Goal: Transaction & Acquisition: Purchase product/service

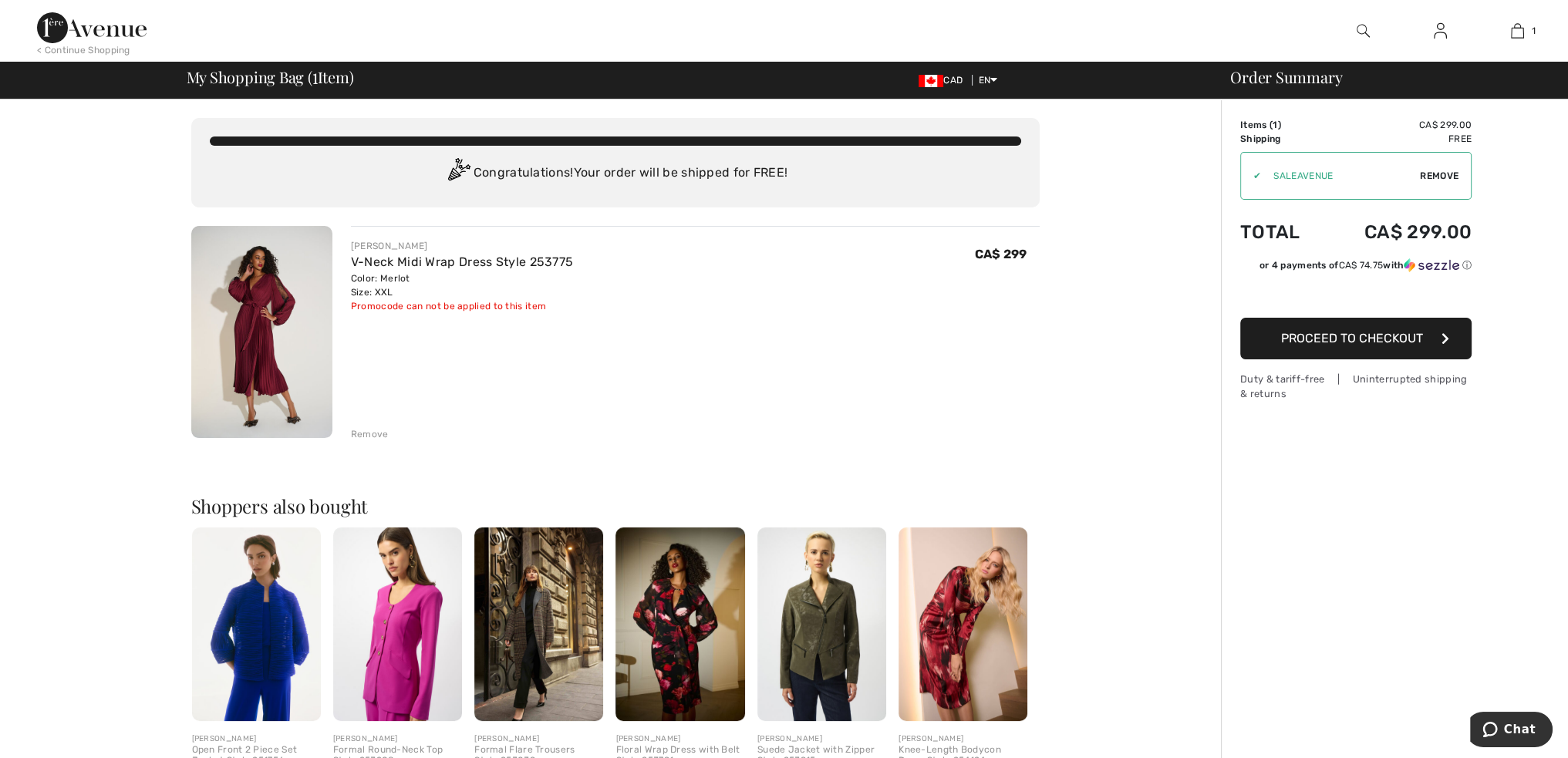
click at [1442, 181] on span "Remove" at bounding box center [1439, 175] width 38 height 14
click at [1402, 347] on button "Proceed to Checkout" at bounding box center [1355, 339] width 231 height 41
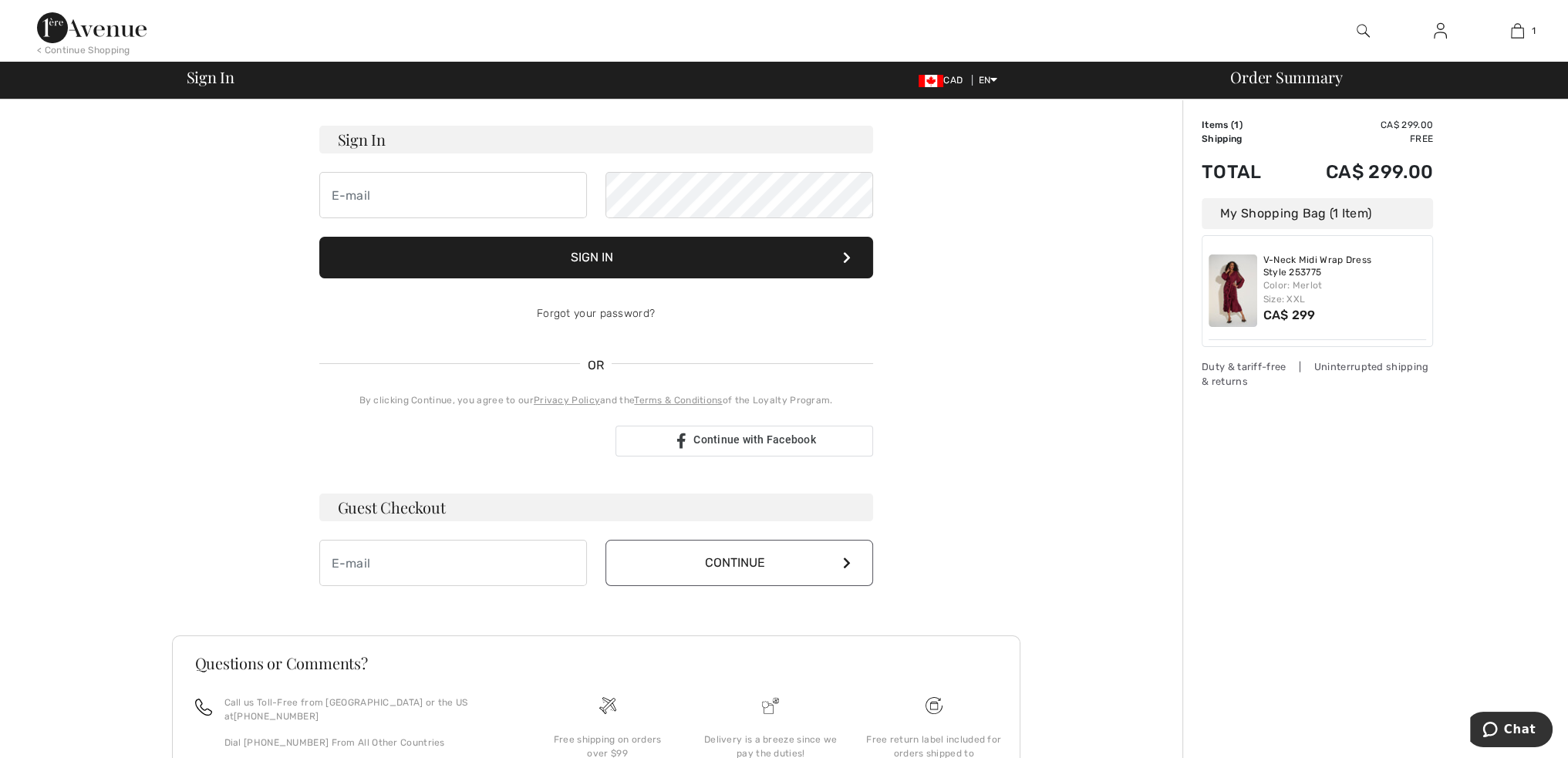
scroll to position [155, 0]
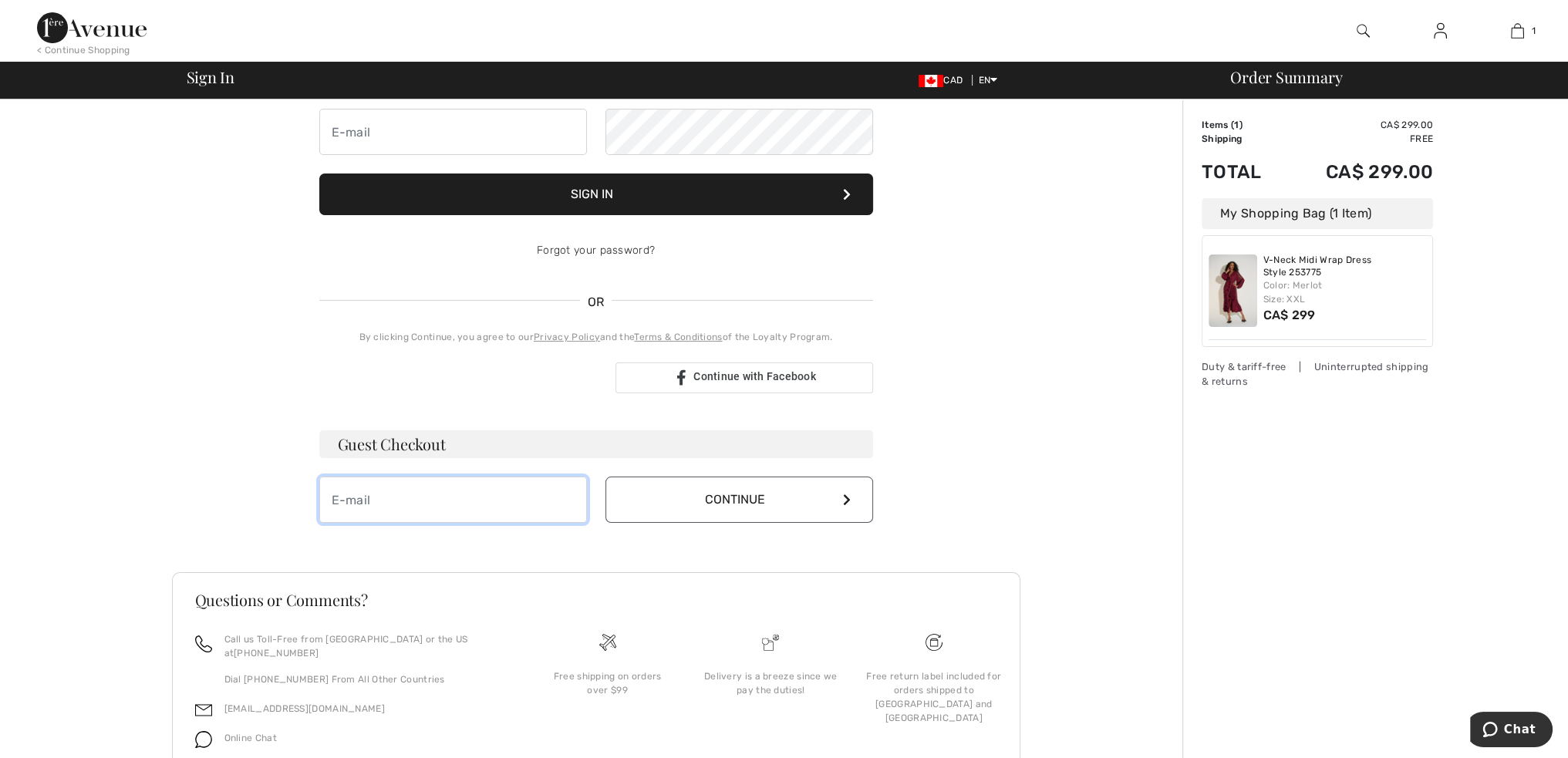
click at [556, 514] on input "email" at bounding box center [453, 499] width 268 height 46
type input "marianthikakouratos@gmail.com"
click at [606, 476] on button "Continue" at bounding box center [740, 499] width 268 height 46
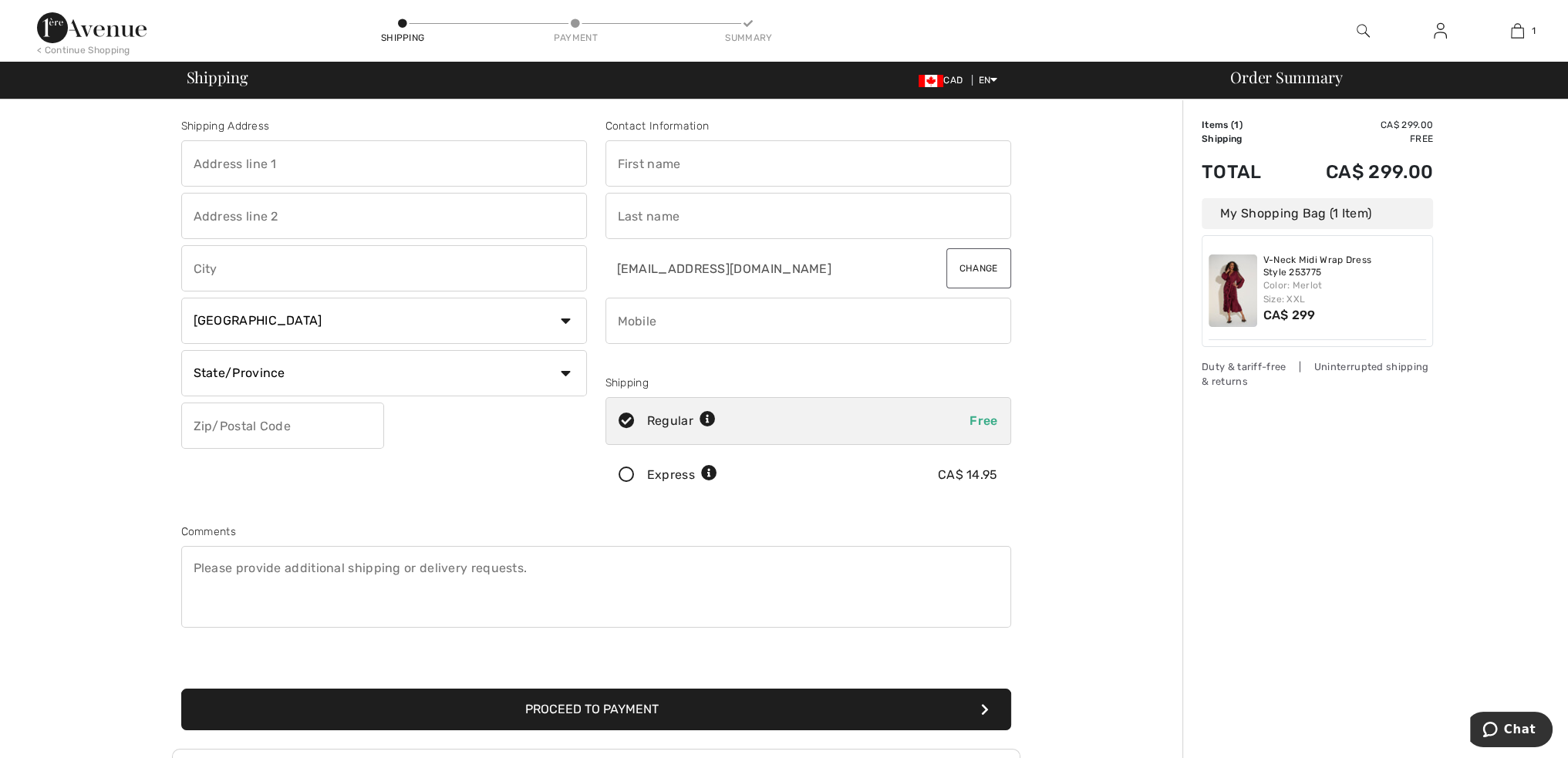
click at [467, 167] on input "text" at bounding box center [384, 163] width 406 height 46
type input "535 rue Sylvie"
type input "Laval"
click at [397, 375] on select "State/Province Alberta British Columbia Manitoba New Brunswick Newfoundland and…" at bounding box center [384, 373] width 406 height 46
select select "QC"
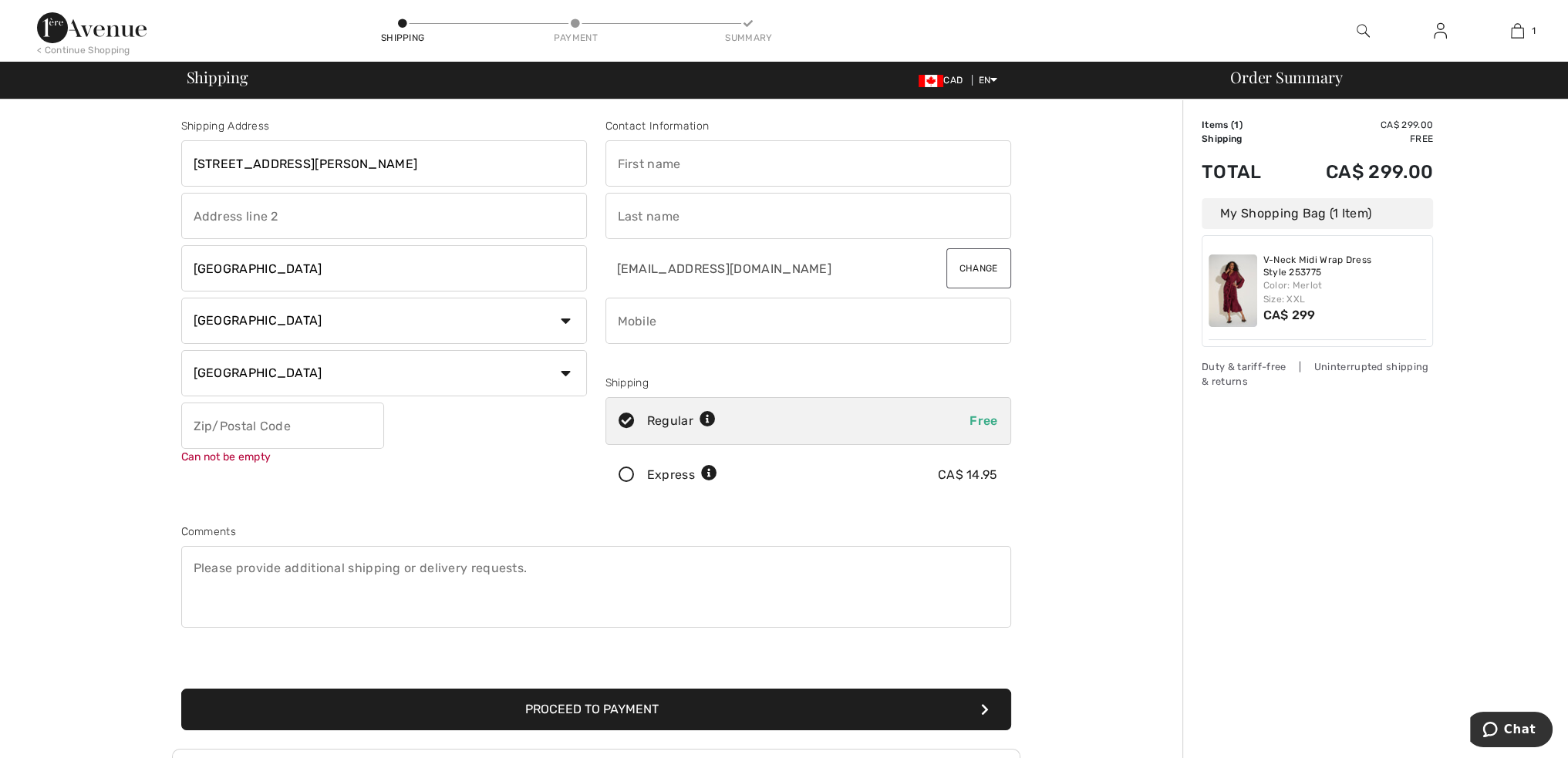
click at [181, 350] on select "State/Province Alberta British Columbia Manitoba New Brunswick Newfoundland and…" at bounding box center [384, 373] width 406 height 46
click at [333, 417] on input "text" at bounding box center [283, 425] width 203 height 46
click at [219, 428] on input "H7X2X2" at bounding box center [283, 425] width 203 height 46
type input "H7X2X2"
click at [720, 153] on input "text" at bounding box center [809, 163] width 406 height 46
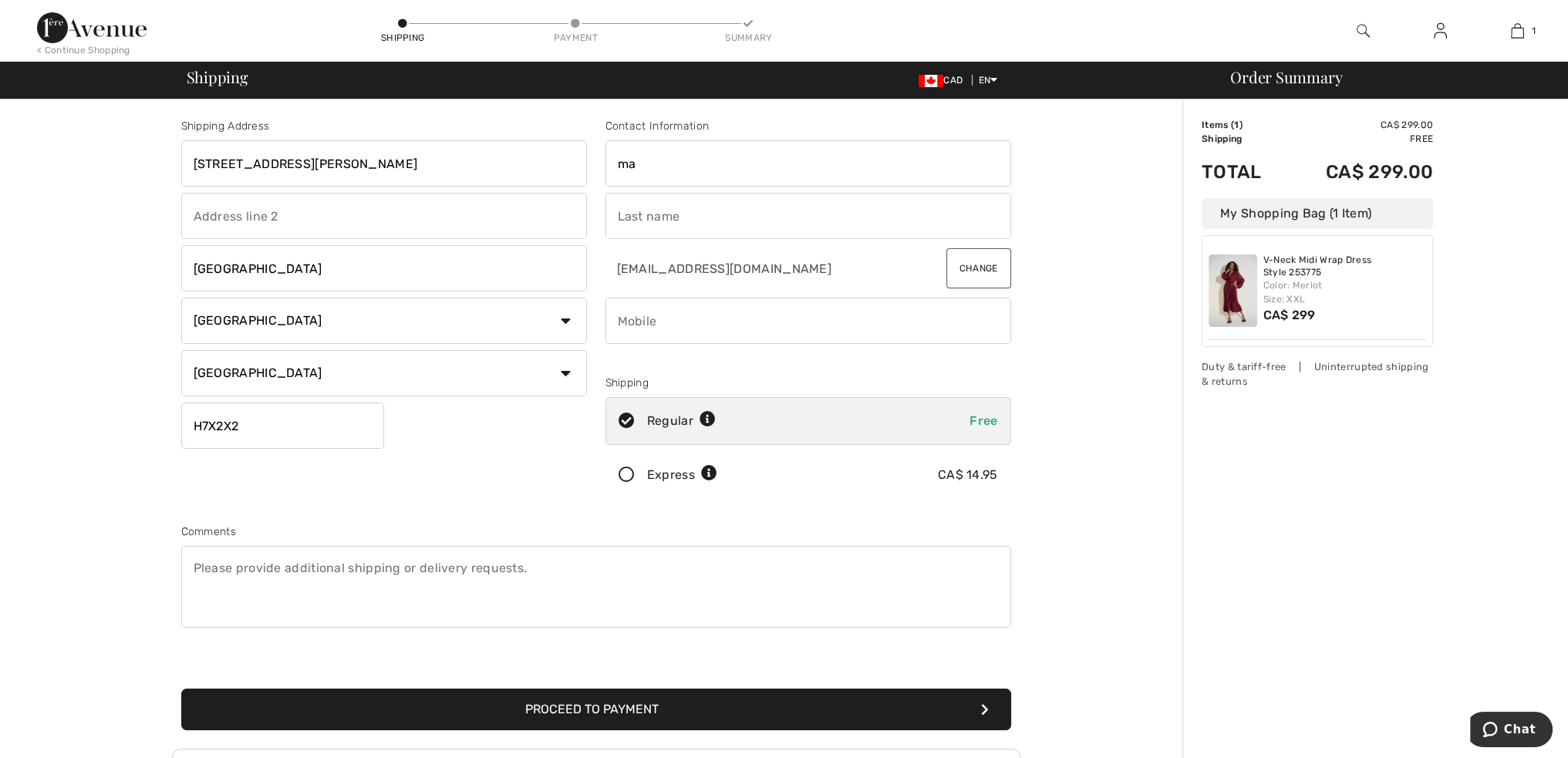
type input "m"
type input "Marianthi"
type input "Kakouratos"
click at [756, 298] on input "phone" at bounding box center [809, 320] width 406 height 46
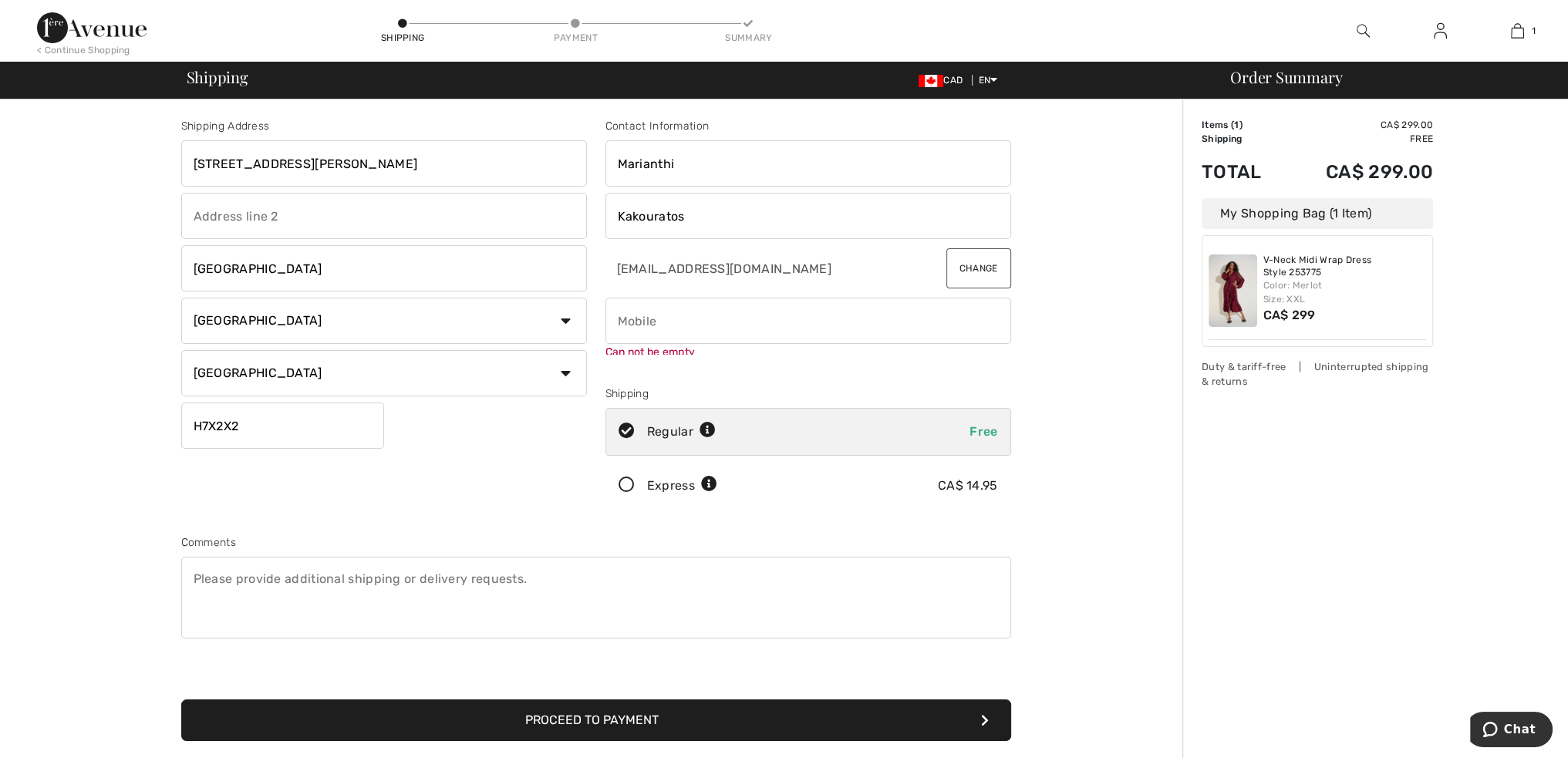
click at [1076, 430] on div "Shipping Address 535 rue Sylvie Laval Country Canada United States Afghanistan …" at bounding box center [595, 557] width 1173 height 916
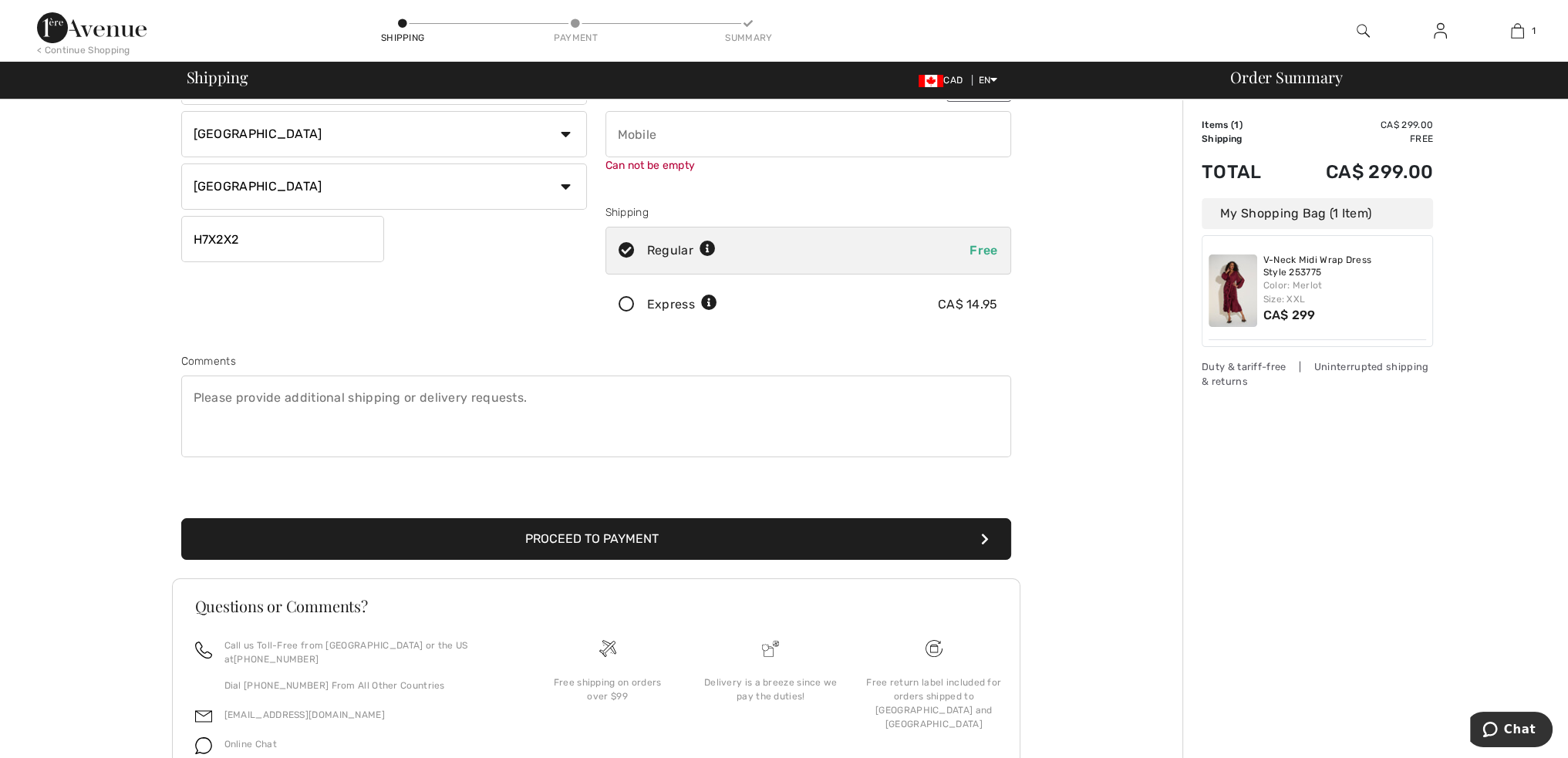
scroll to position [231, 0]
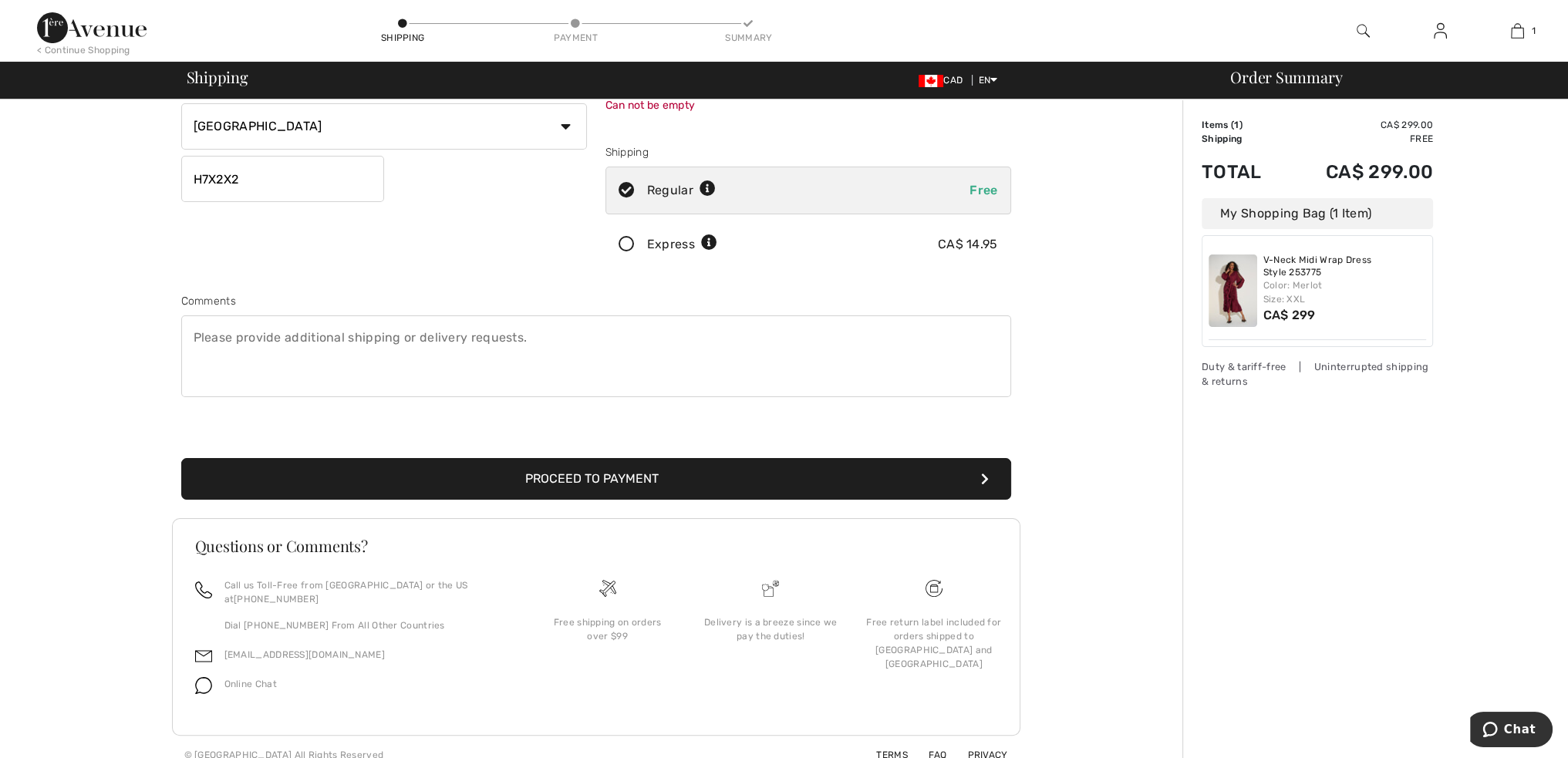
click at [859, 471] on button "Proceed to Payment" at bounding box center [596, 478] width 830 height 41
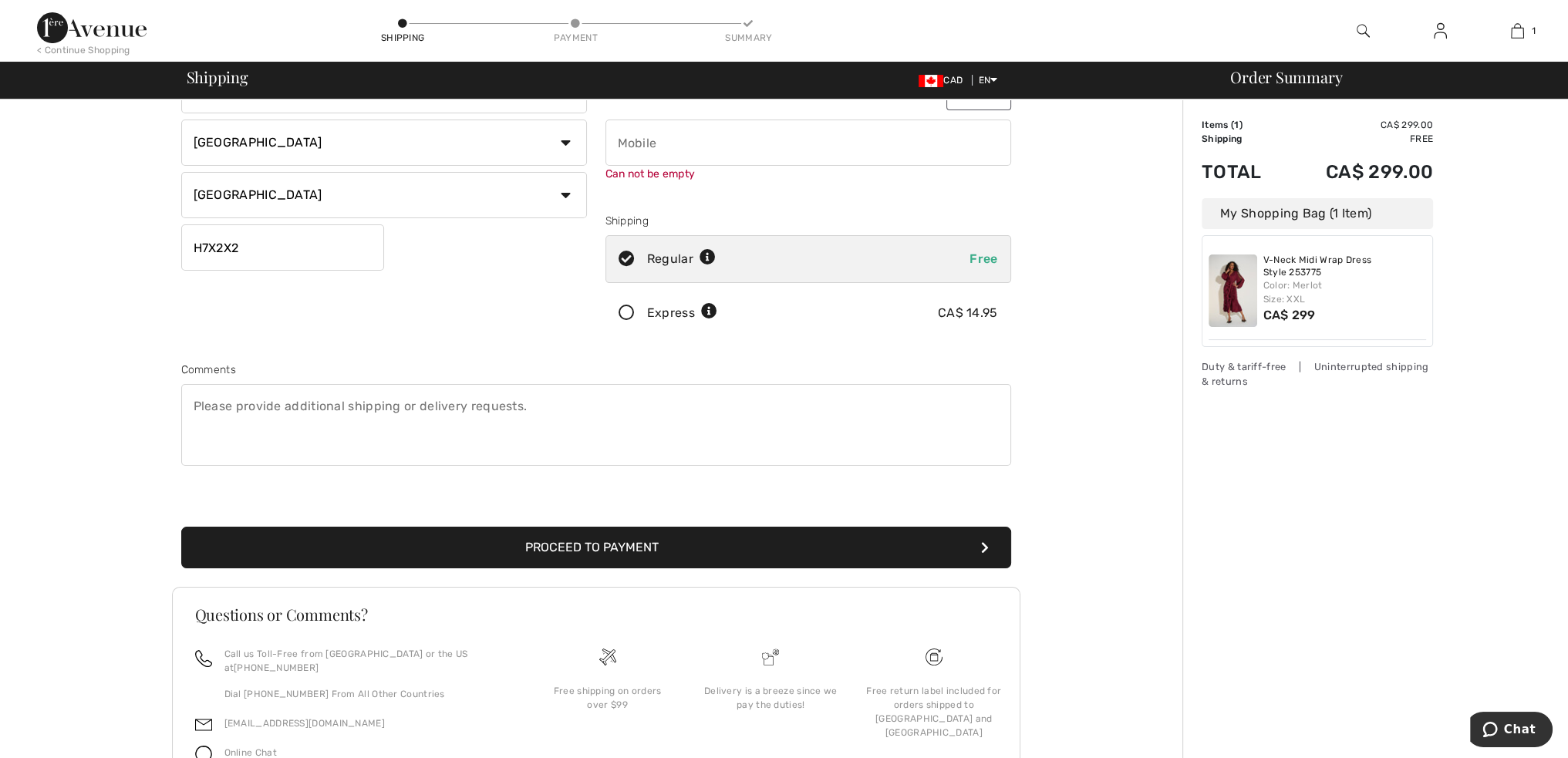
scroll to position [173, 0]
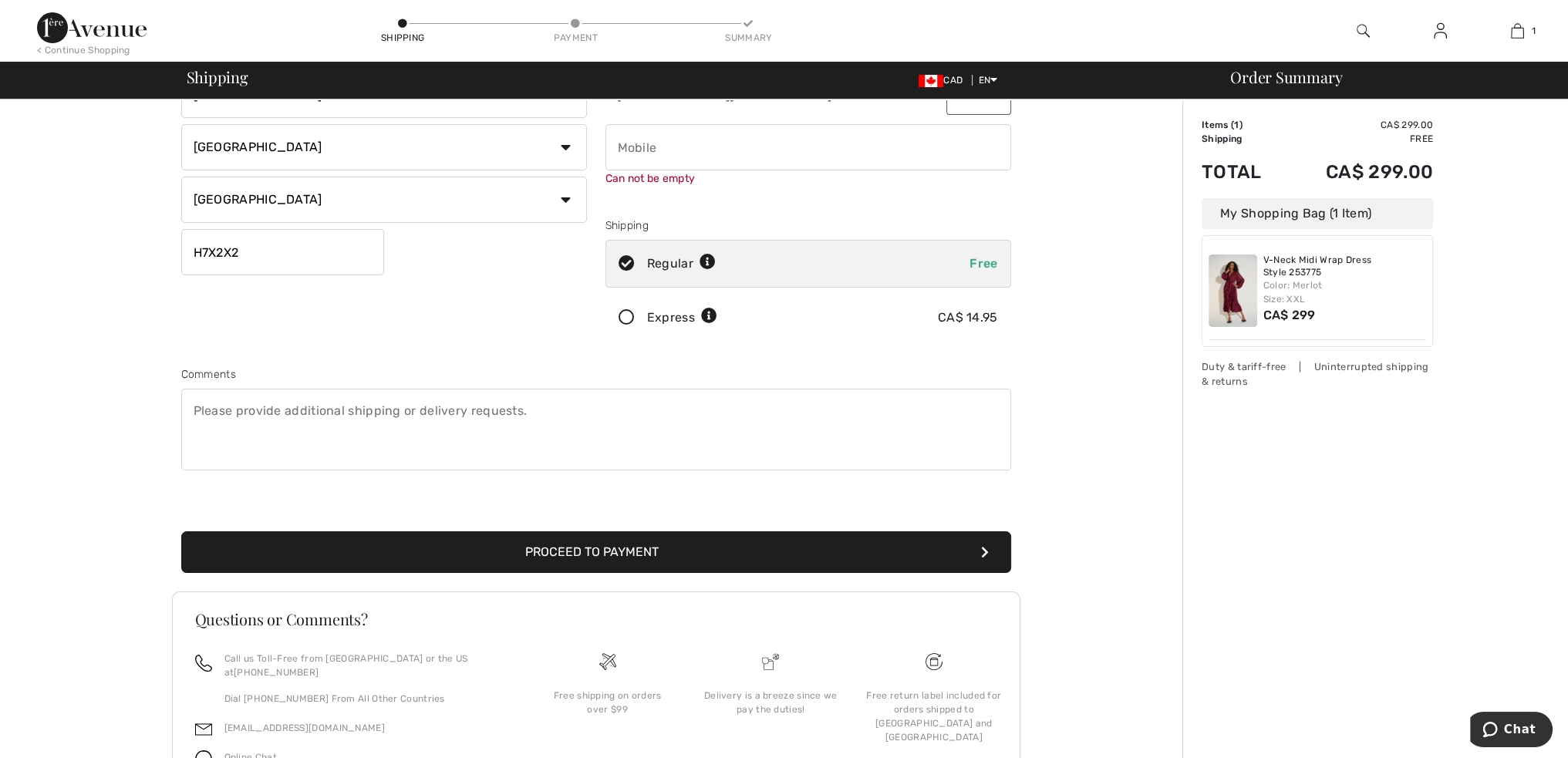
click at [731, 151] on input "phone" at bounding box center [809, 147] width 406 height 46
type input "5144518396"
click at [683, 556] on button "Proceed to Payment" at bounding box center [596, 552] width 830 height 41
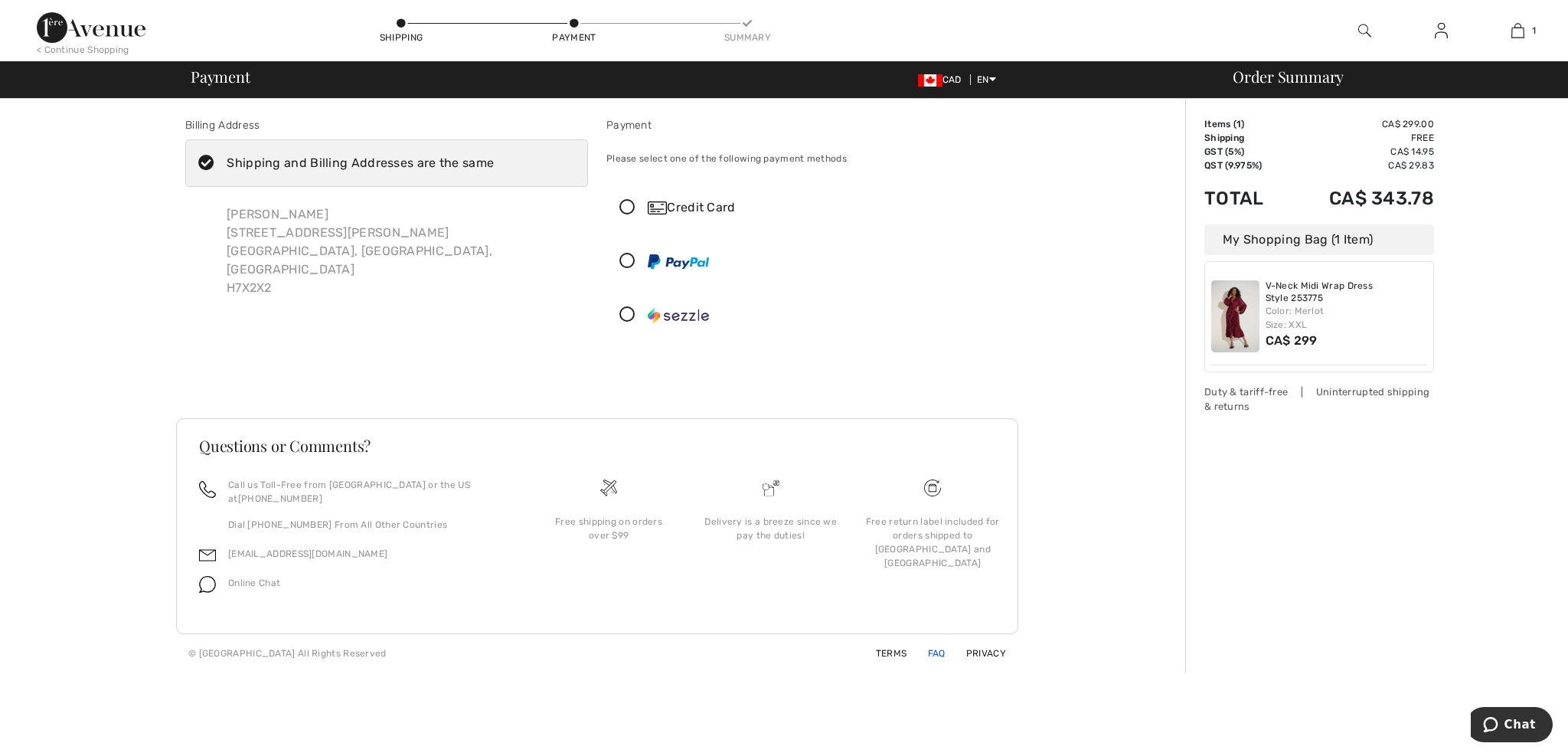
click at [937, 648] on link "FAQ" at bounding box center [927, 653] width 36 height 11
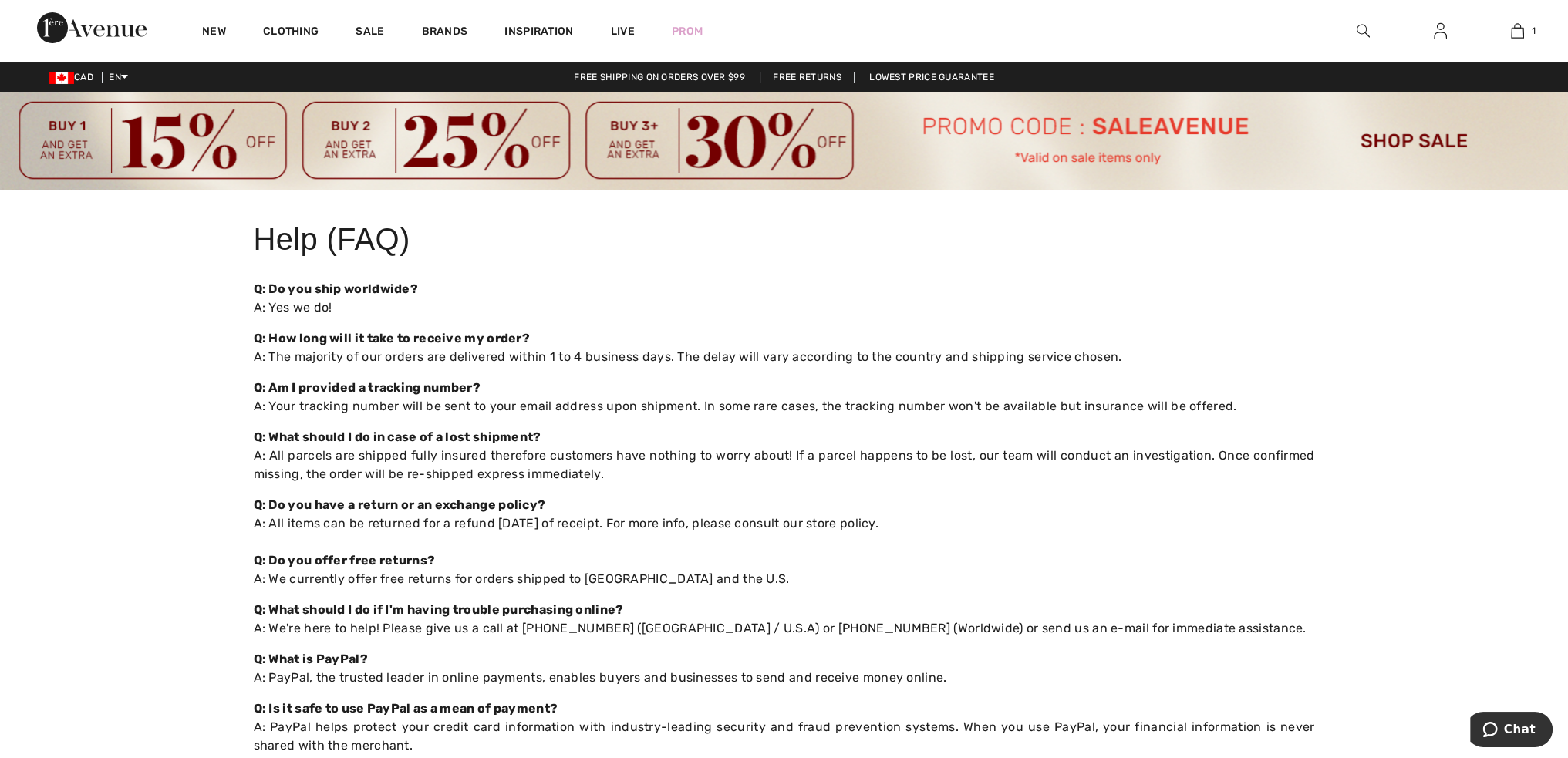
click at [826, 77] on link "Free Returns" at bounding box center [807, 77] width 95 height 11
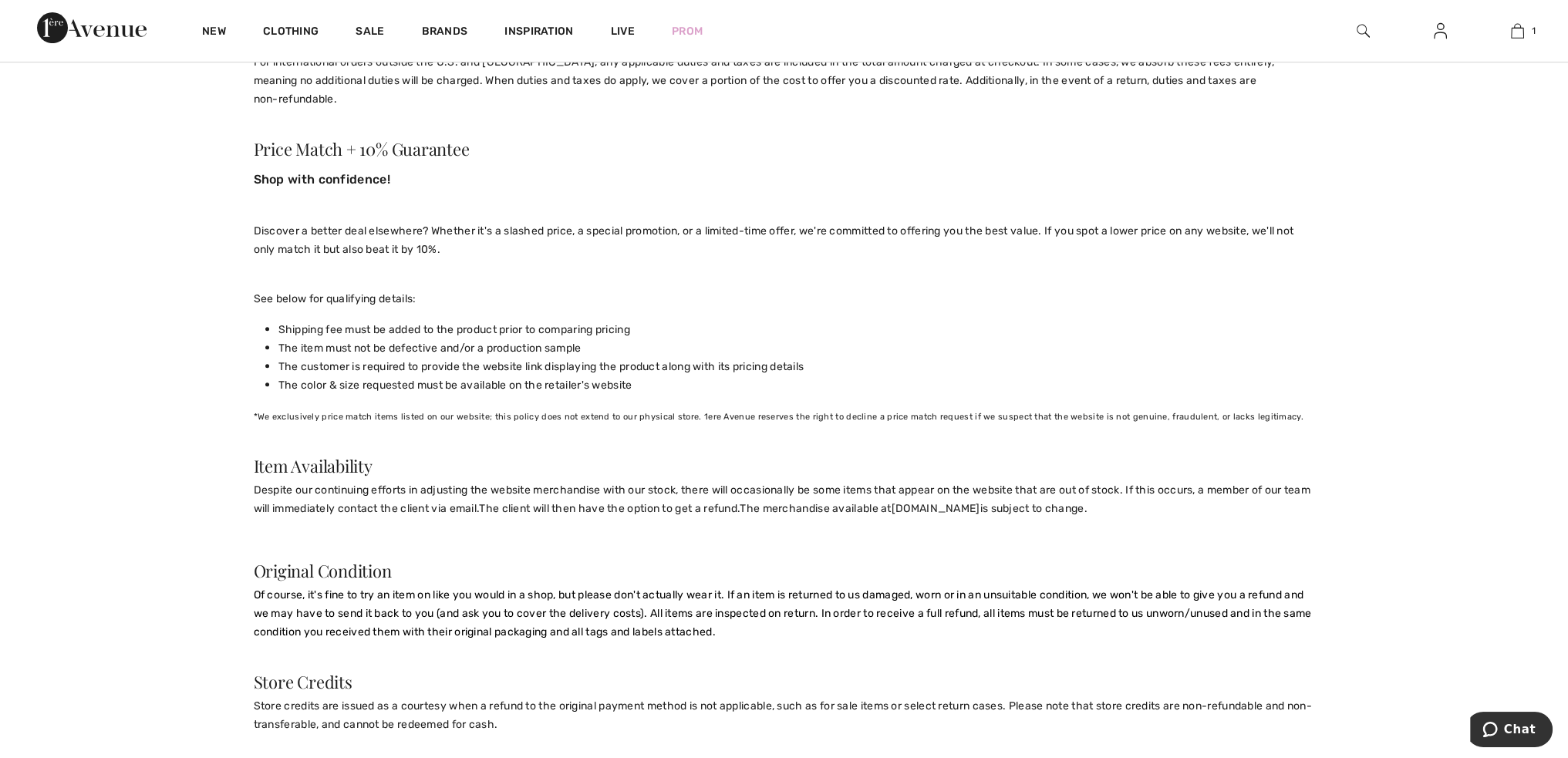
scroll to position [694, 0]
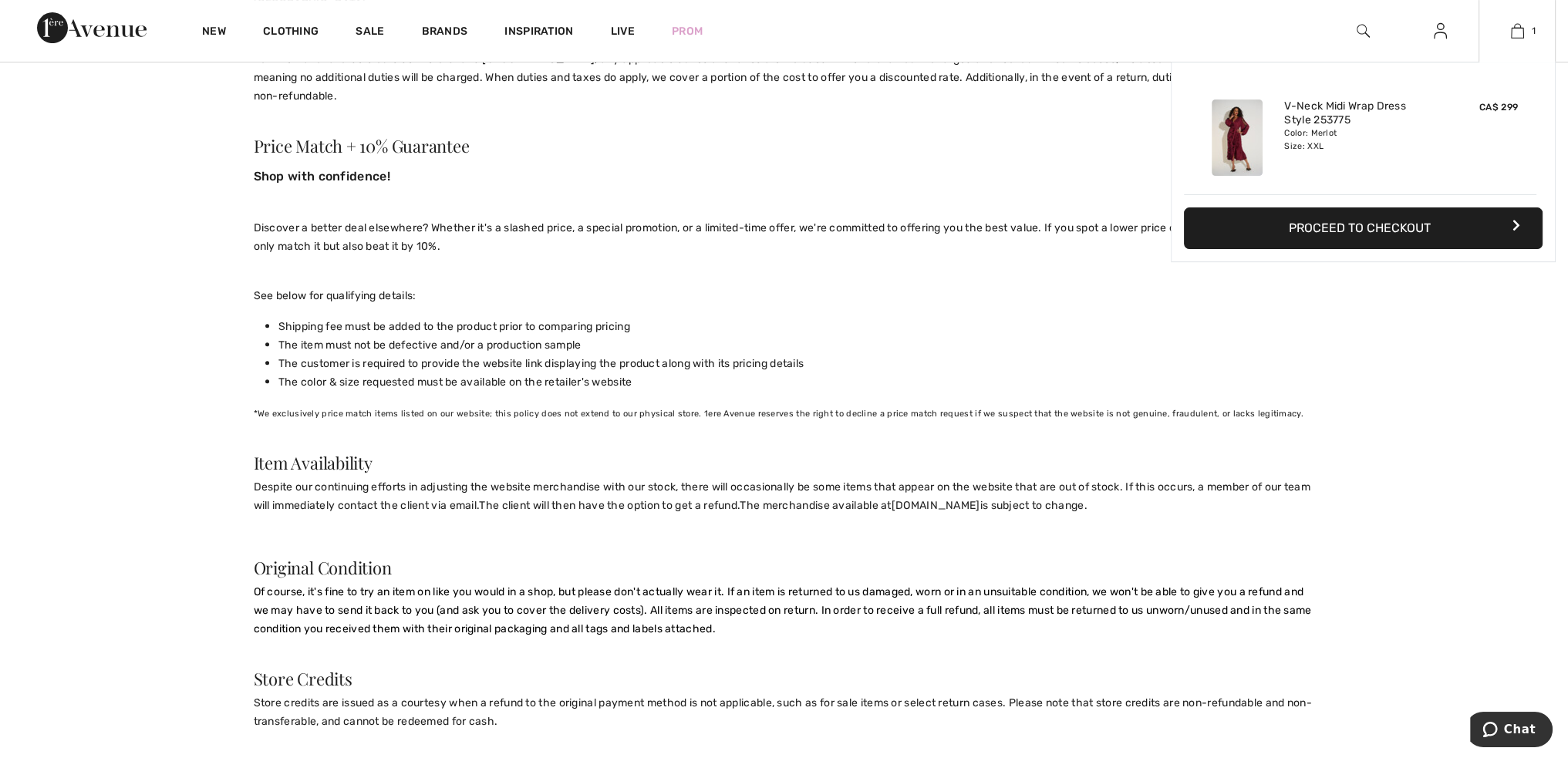
click at [1392, 227] on button "Proceed to Checkout" at bounding box center [1363, 228] width 359 height 41
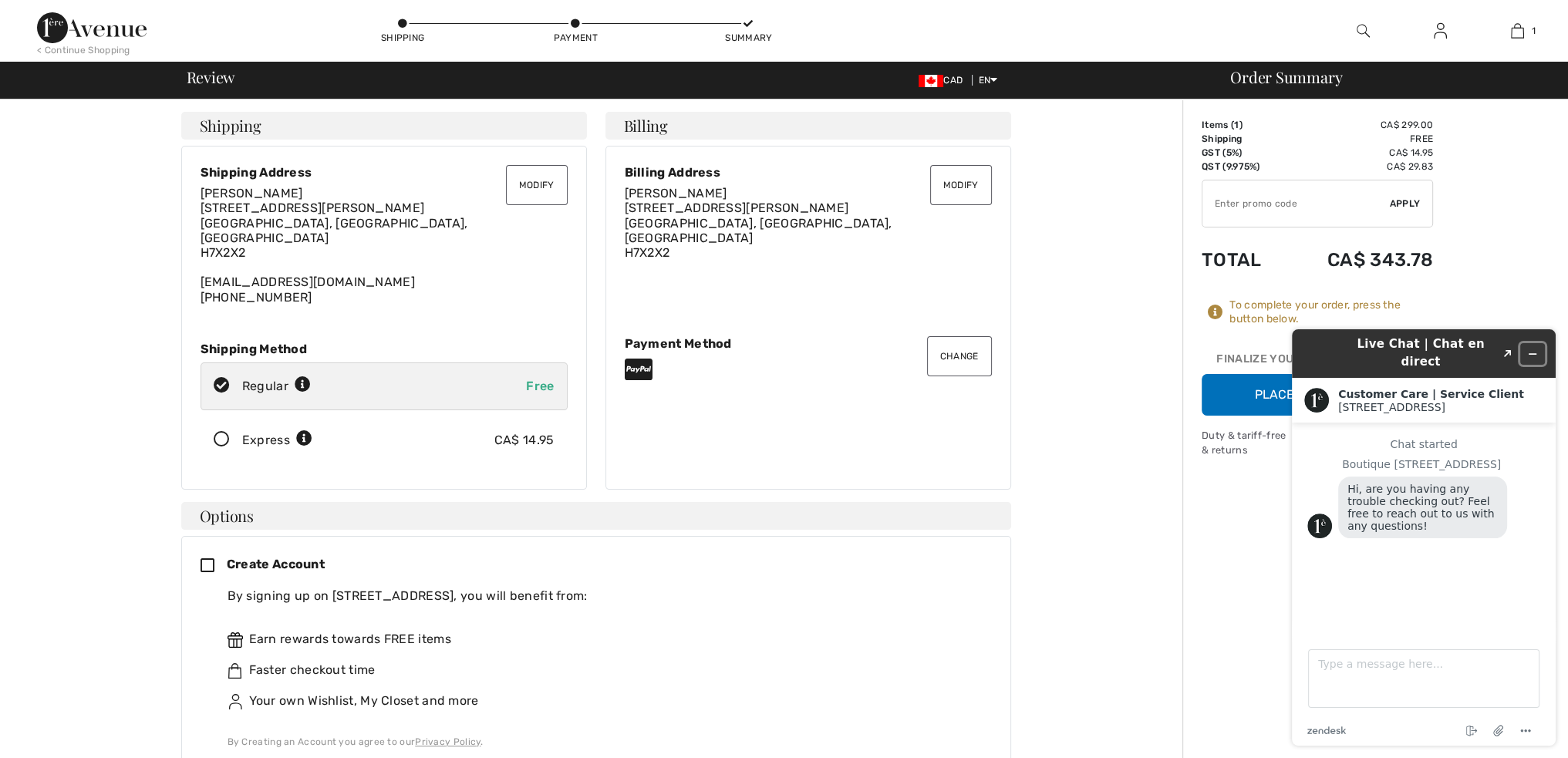
click at [1539, 343] on button "Minimize widget" at bounding box center [1532, 353] width 25 height 22
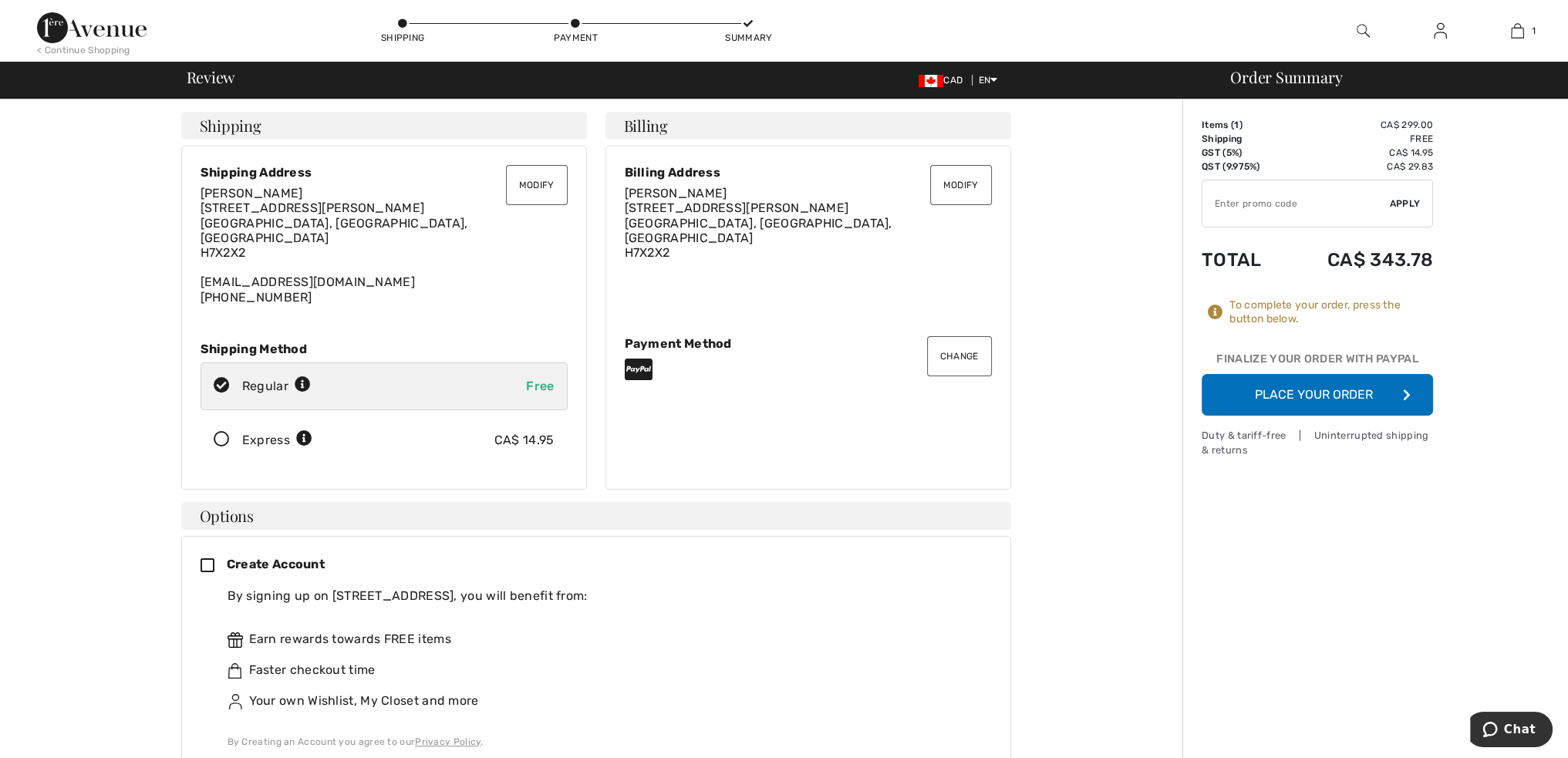
click at [1330, 397] on button "Place Your Order" at bounding box center [1317, 395] width 231 height 41
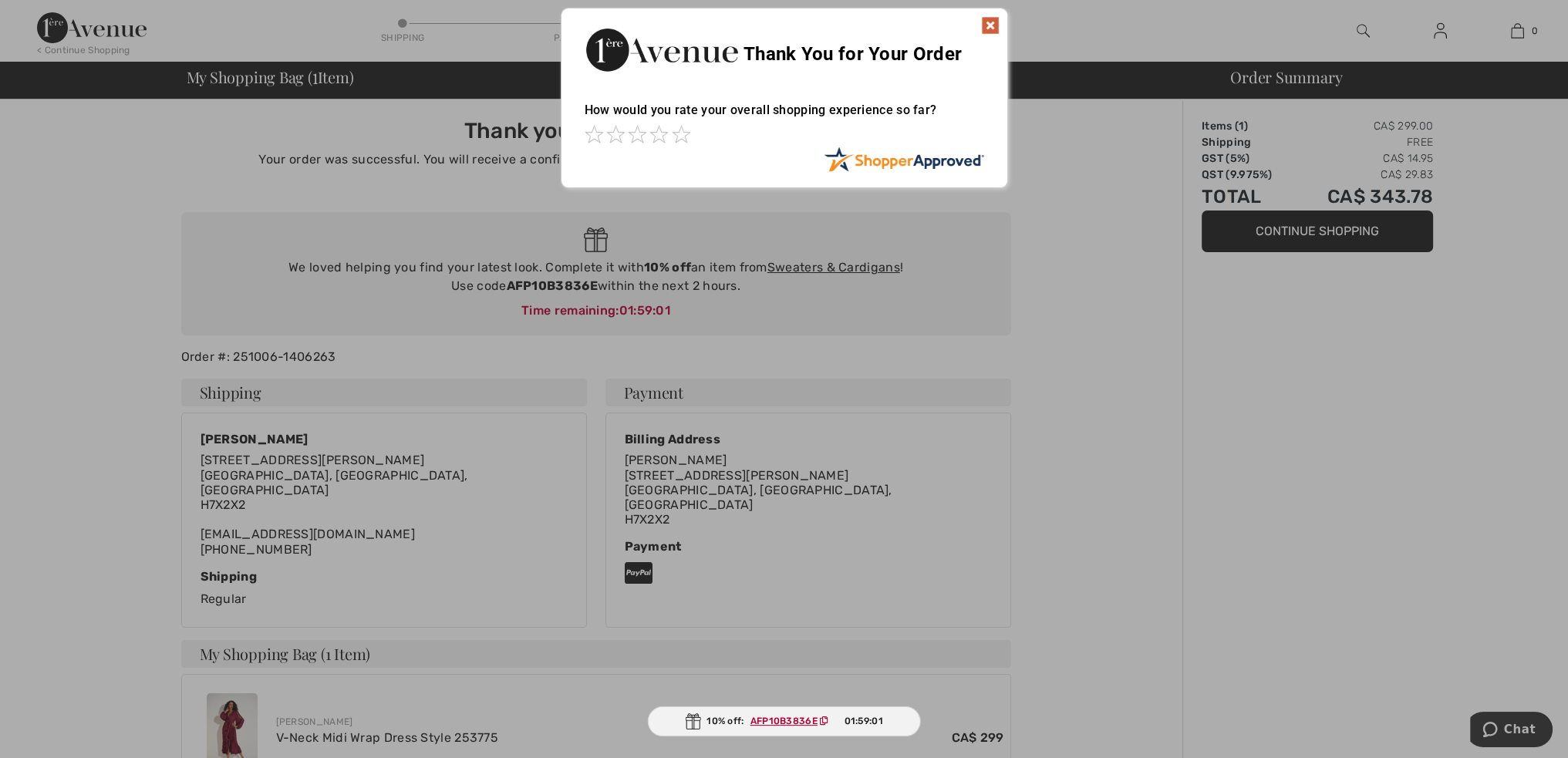
click at [978, 29] on div "Thank You for Your Order" at bounding box center [784, 48] width 446 height 79
click at [988, 22] on img at bounding box center [990, 25] width 19 height 19
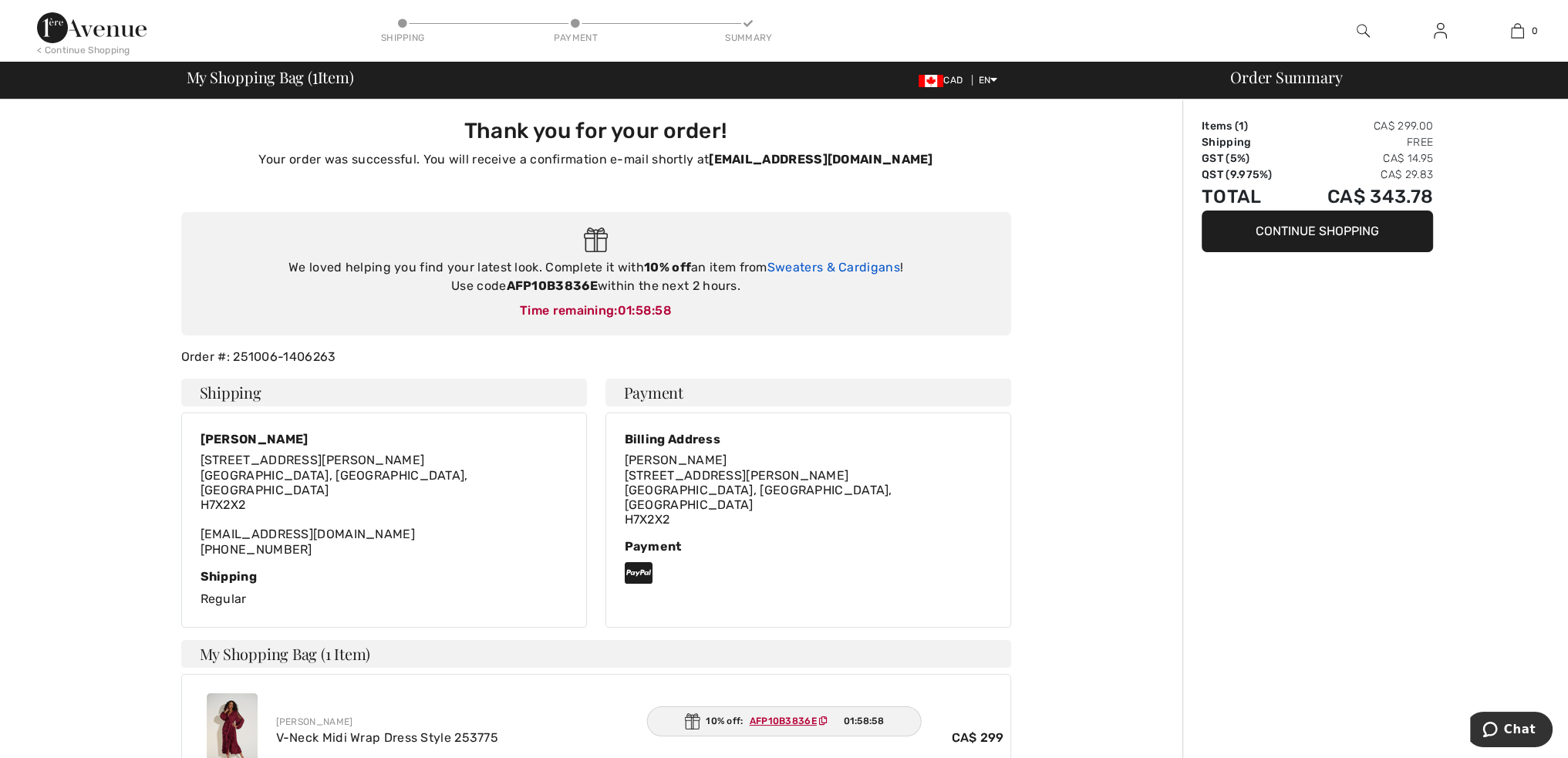
click at [799, 261] on link "Sweaters & Cardigans" at bounding box center [833, 267] width 133 height 15
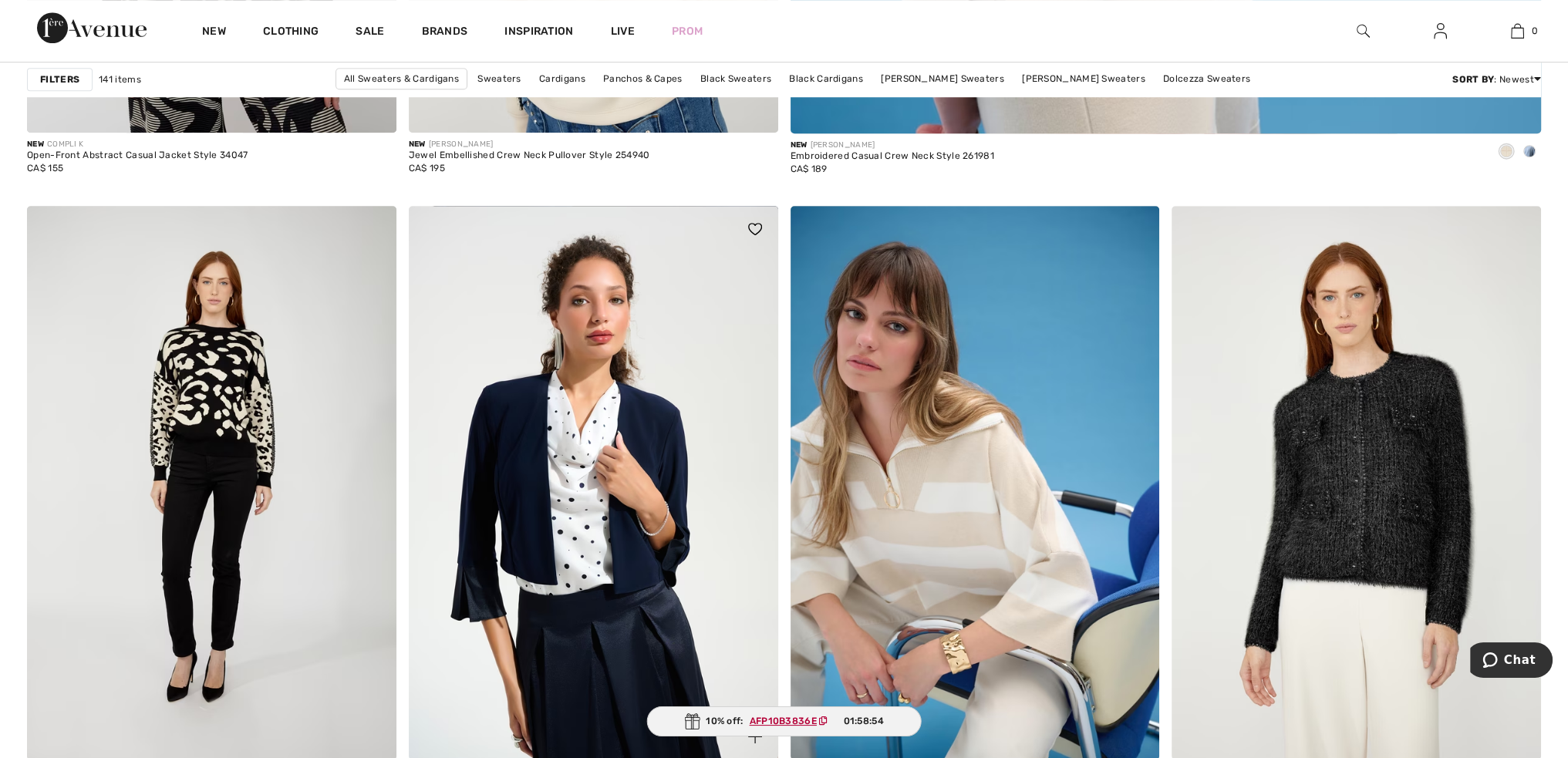
scroll to position [1388, 0]
